Goal: Transaction & Acquisition: Purchase product/service

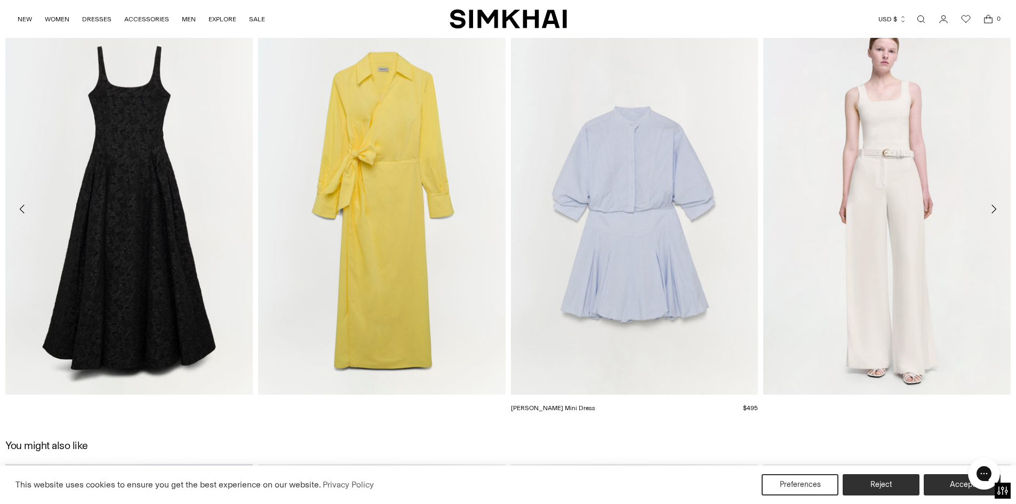
scroll to position [1565, 0]
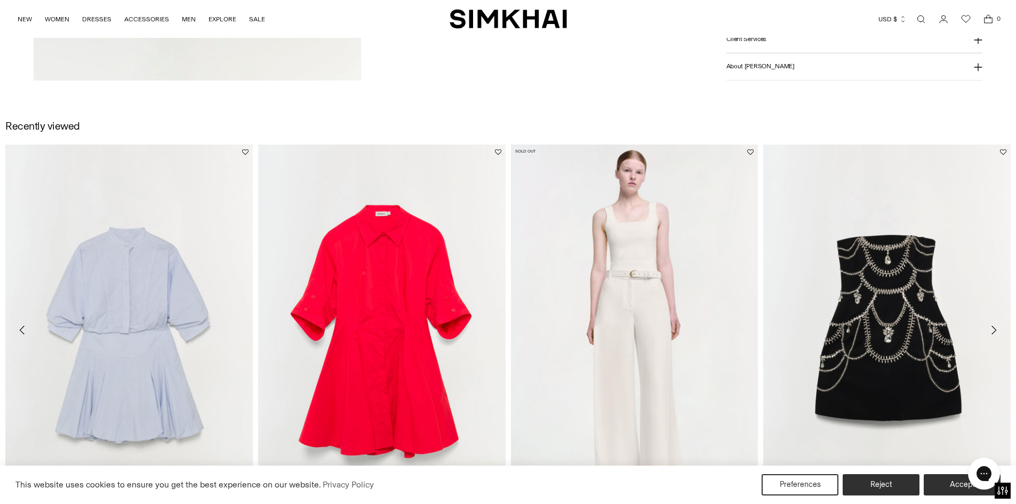
scroll to position [2026, 0]
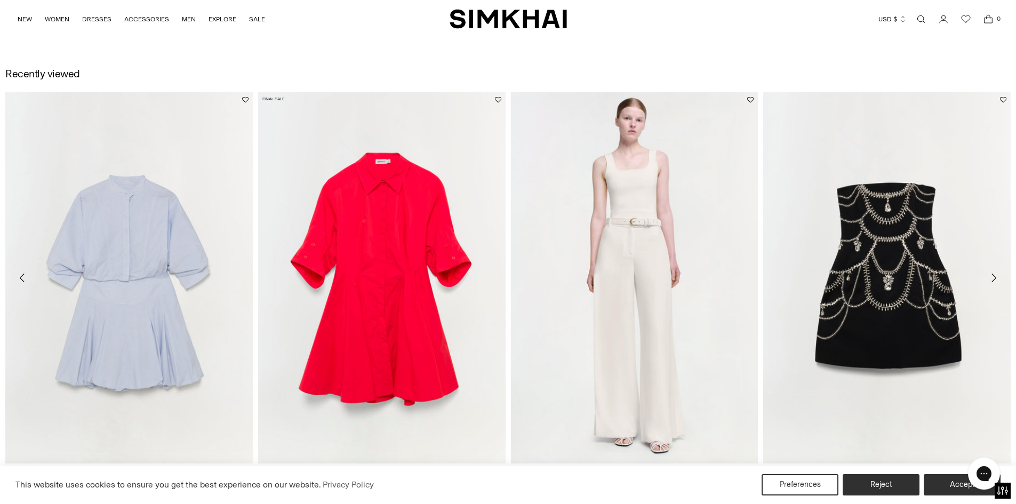
click at [0, 0] on img "Jazzie Dress" at bounding box center [0, 0] width 0 height 0
